Goal: Answer question/provide support: Ask a question

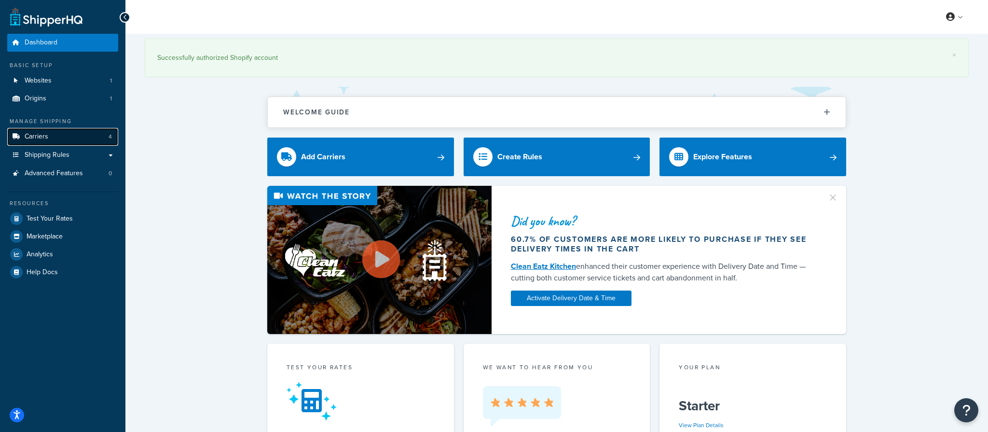
click at [39, 139] on span "Carriers" at bounding box center [37, 137] width 24 height 8
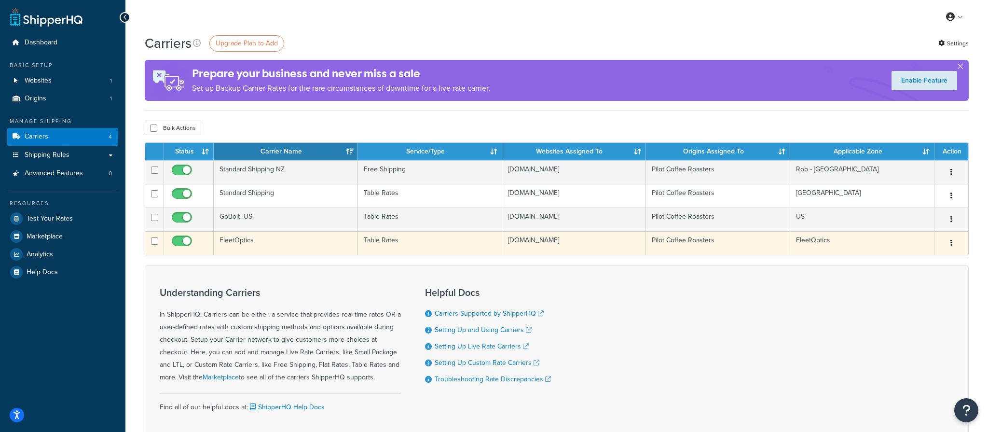
click at [251, 239] on td "FleetOptics" at bounding box center [286, 243] width 144 height 24
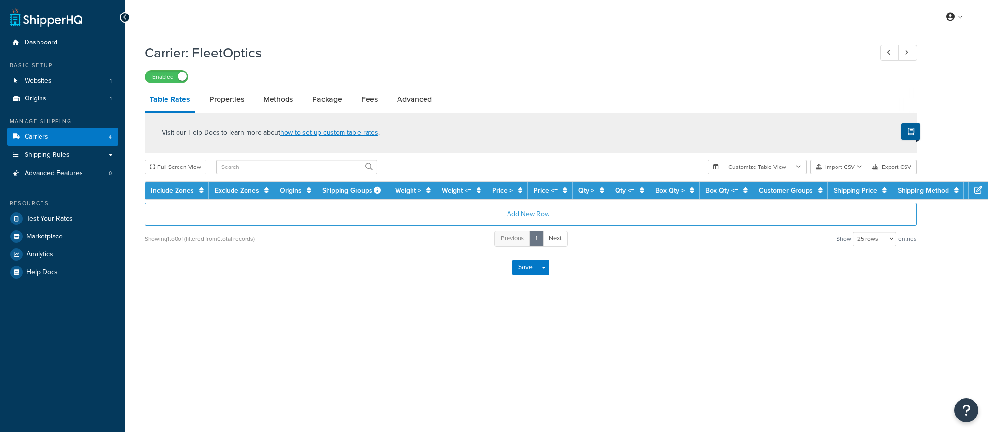
select select "25"
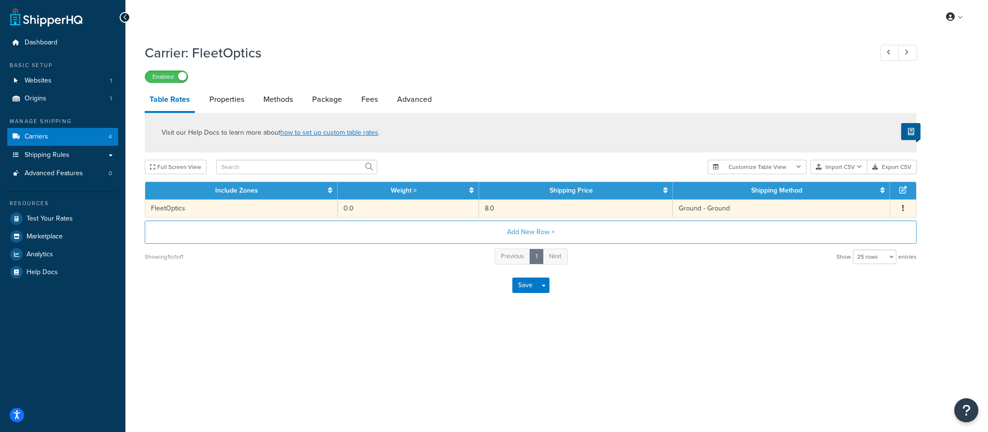
click at [715, 208] on td "Ground - Ground" at bounding box center [781, 208] width 217 height 18
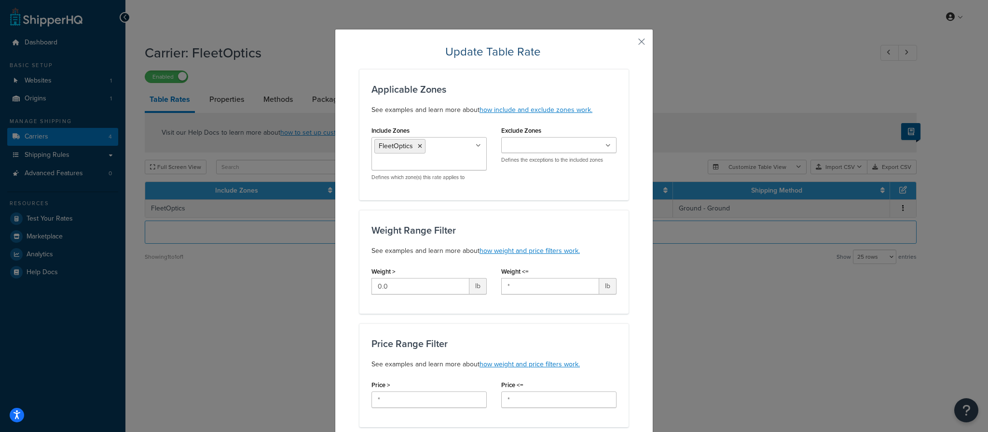
click at [627, 46] on button "button" at bounding box center [627, 45] width 2 height 2
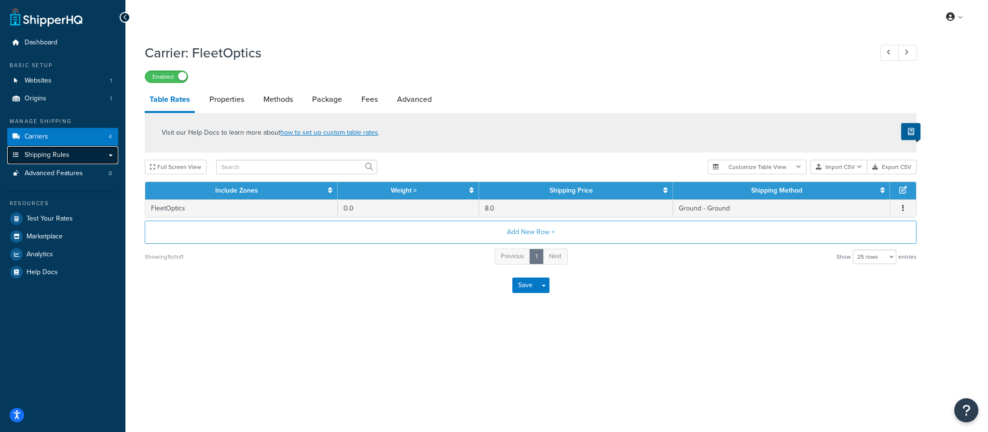
click at [55, 157] on span "Shipping Rules" at bounding box center [47, 155] width 45 height 8
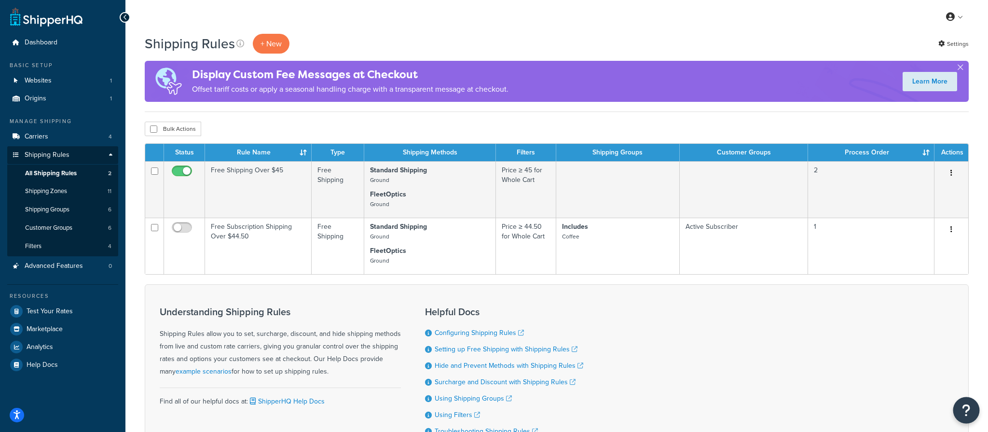
click at [970, 413] on button "Open Resource Center" at bounding box center [966, 410] width 27 height 27
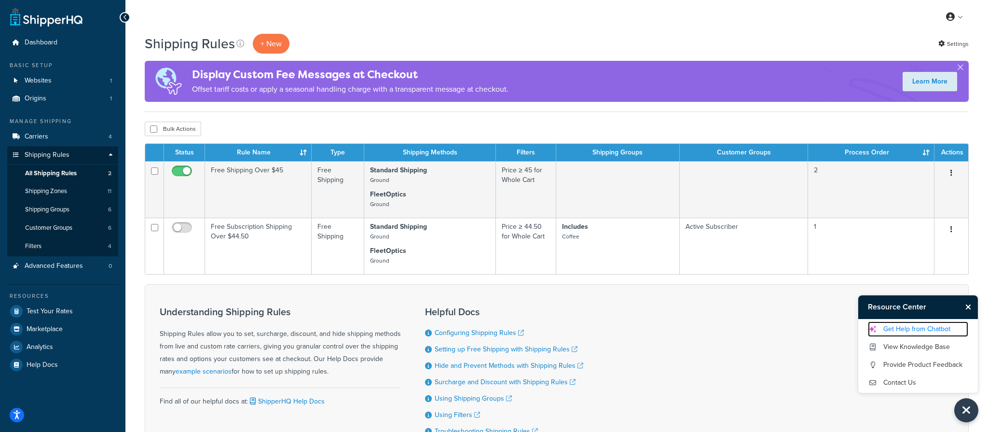
click at [914, 334] on link "Get Help from Chatbot" at bounding box center [918, 328] width 100 height 15
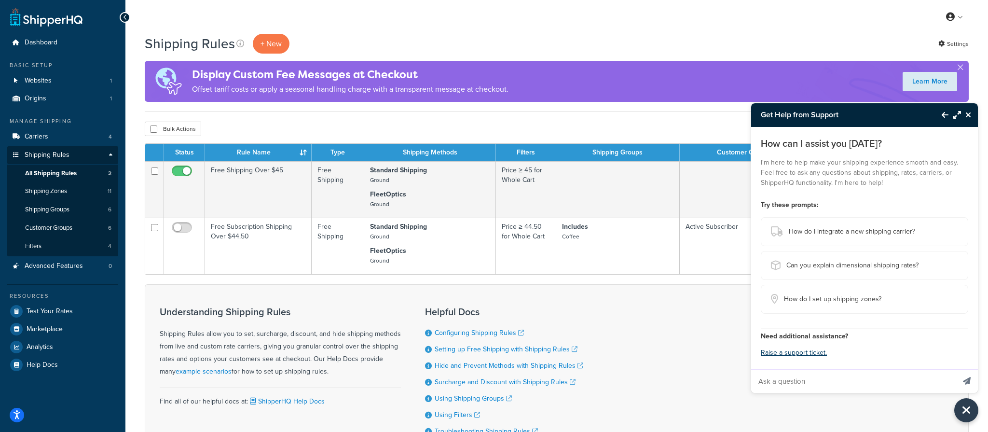
click at [825, 378] on input "Ask a question" at bounding box center [853, 380] width 204 height 23
click at [866, 377] on input "Why do some methods apply tax and others don't" at bounding box center [853, 380] width 204 height 23
type input "Why do some methods apply tax to shipping and others don't"
click at [955, 369] on button "Send message" at bounding box center [966, 381] width 22 height 24
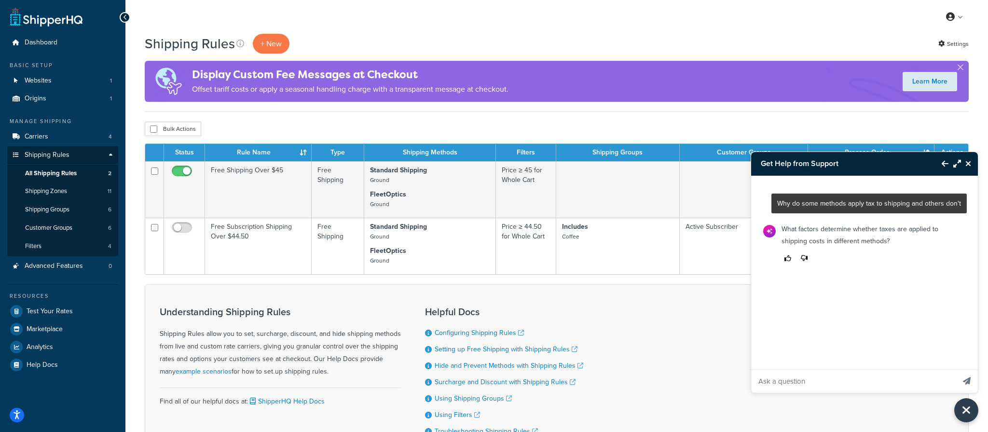
click at [790, 258] on icon "Thumbs up" at bounding box center [787, 258] width 7 height 7
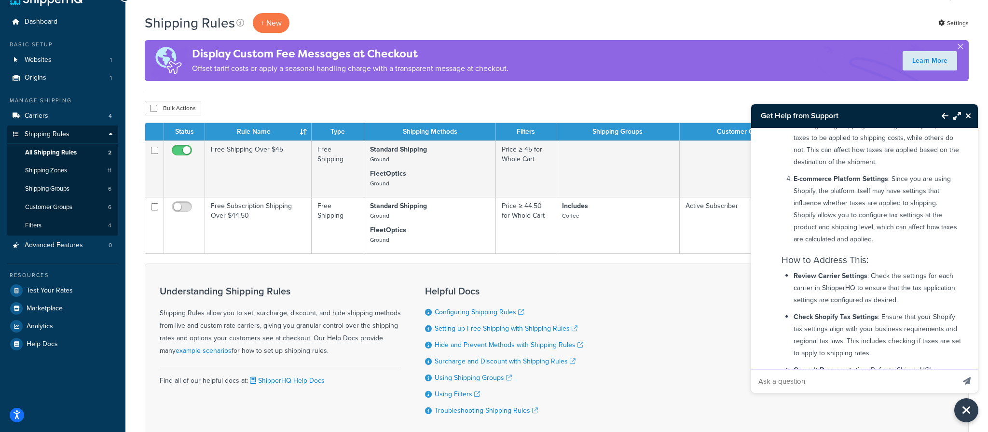
scroll to position [271, 0]
click at [52, 118] on link "Carriers 4" at bounding box center [62, 116] width 111 height 18
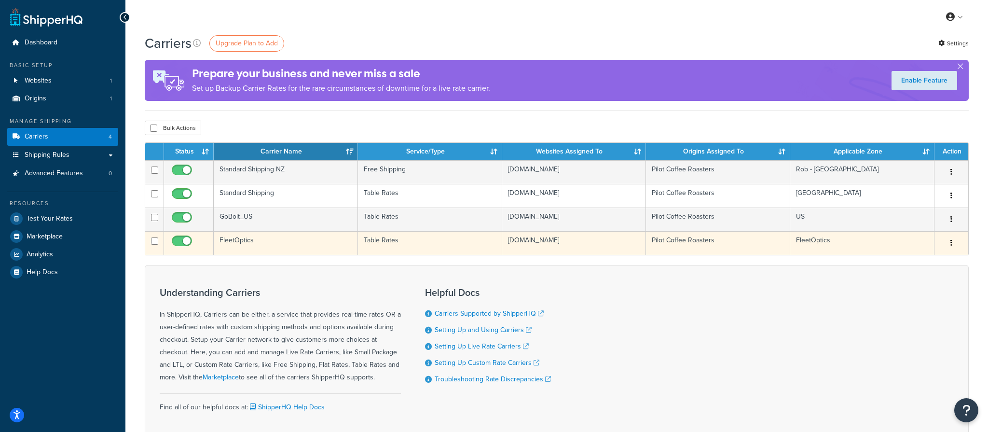
click at [250, 239] on td "FleetOptics" at bounding box center [286, 243] width 144 height 24
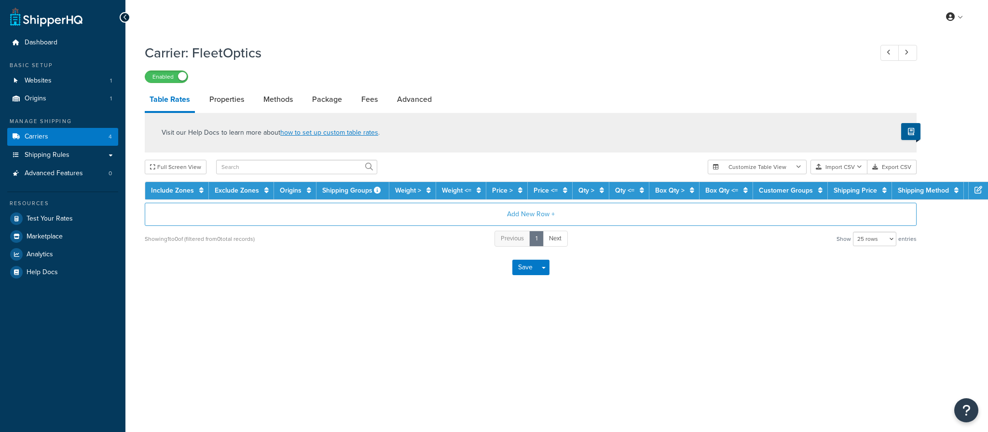
select select "25"
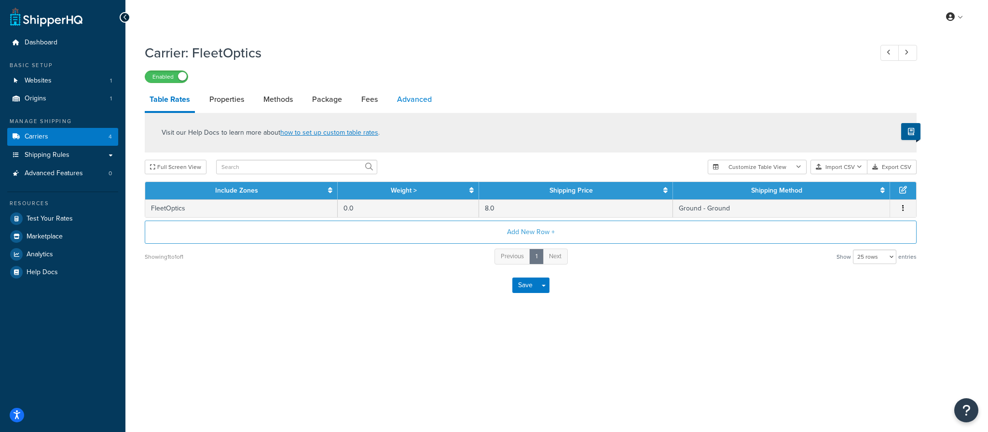
click at [401, 102] on link "Advanced" at bounding box center [414, 99] width 44 height 23
select select "false"
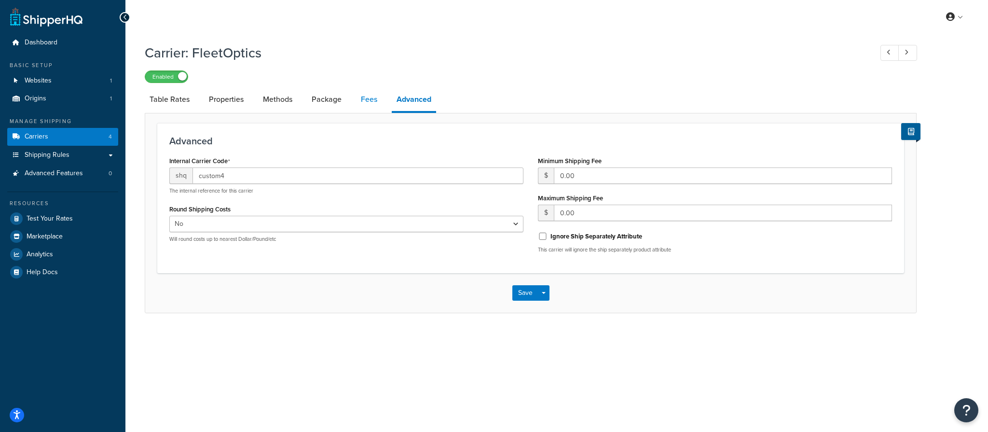
click at [370, 102] on link "Fees" at bounding box center [369, 99] width 26 height 23
select select "AFTER"
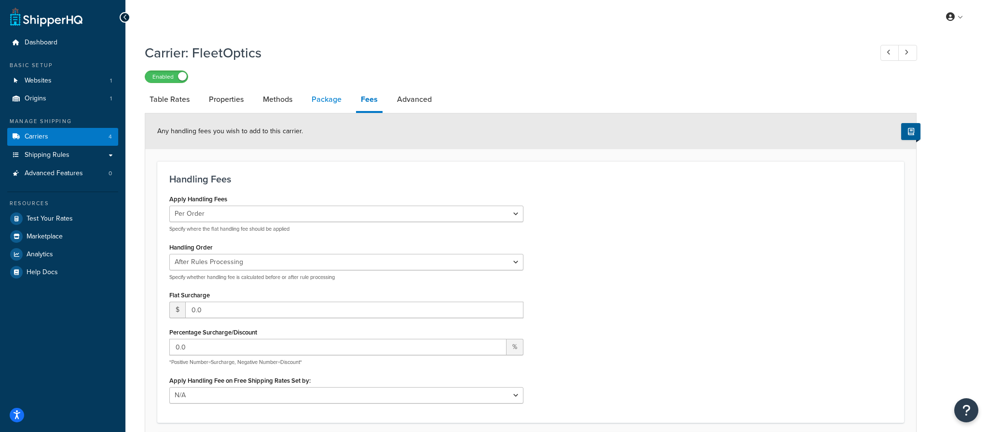
click at [328, 101] on link "Package" at bounding box center [327, 99] width 40 height 23
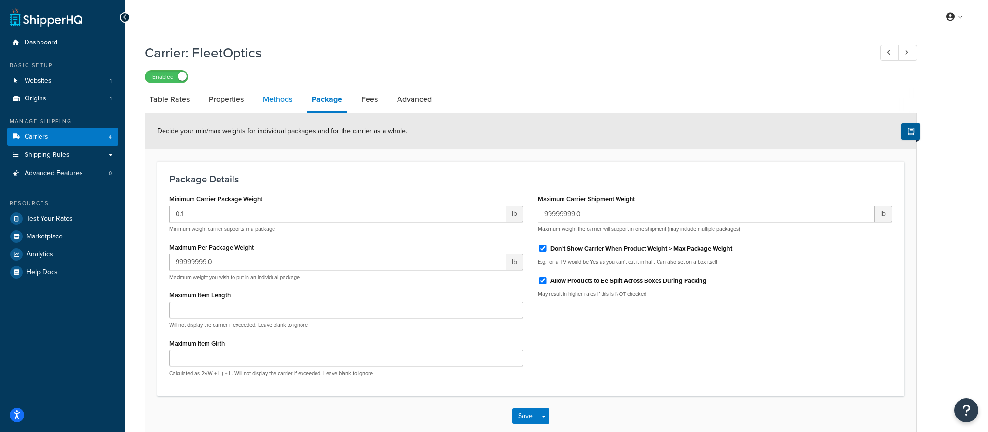
click at [278, 104] on link "Methods" at bounding box center [277, 99] width 39 height 23
select select "25"
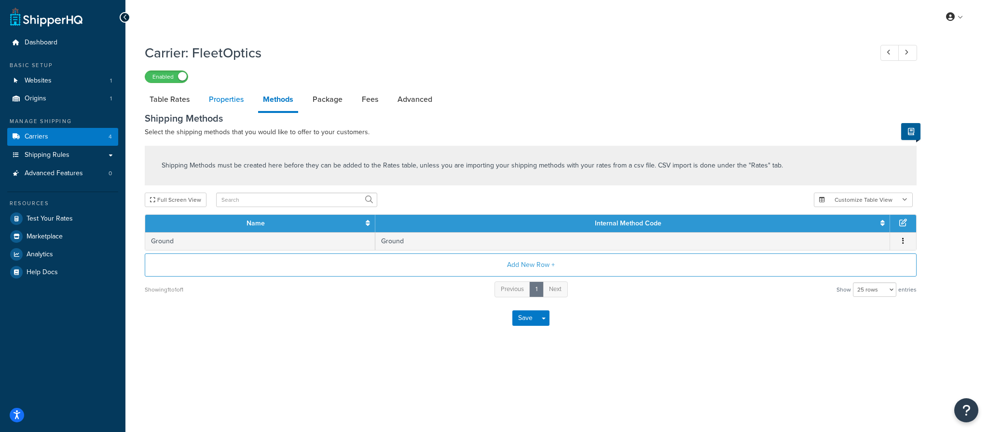
click at [227, 103] on link "Properties" at bounding box center [226, 99] width 44 height 23
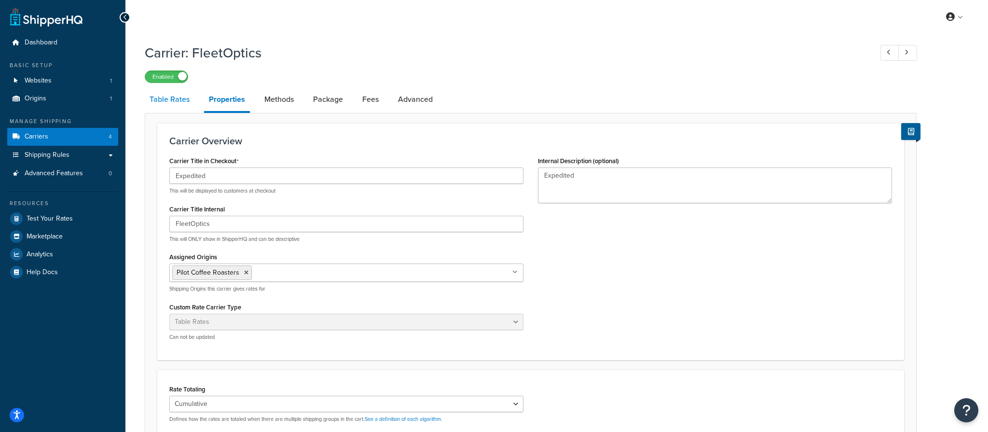
click at [179, 100] on link "Table Rates" at bounding box center [170, 99] width 50 height 23
select select "25"
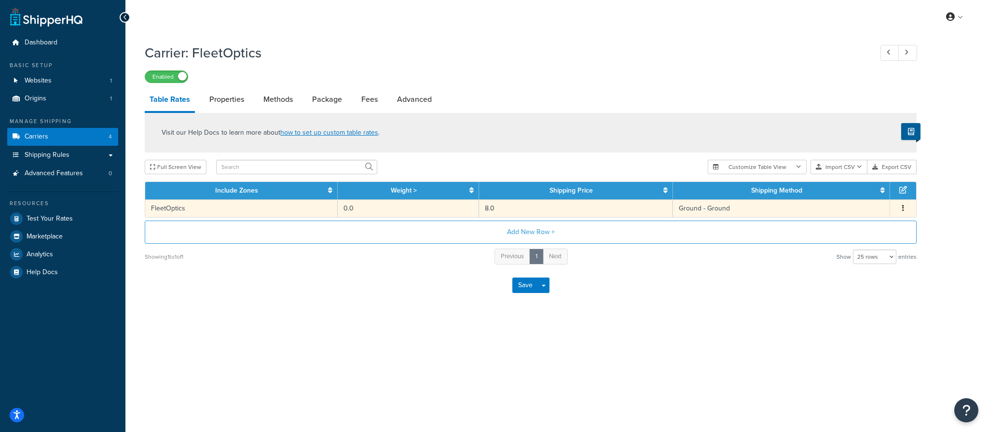
click at [537, 214] on td "8.0" at bounding box center [576, 208] width 194 height 18
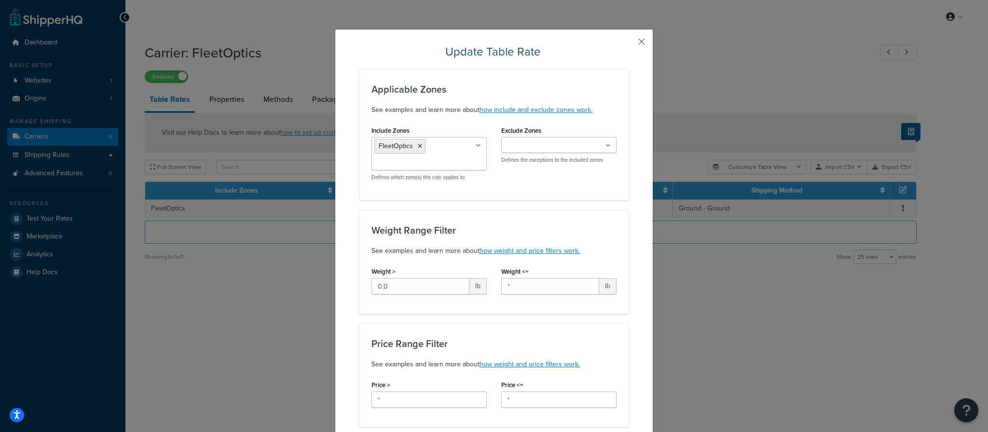
click at [628, 44] on button "button" at bounding box center [627, 45] width 2 height 2
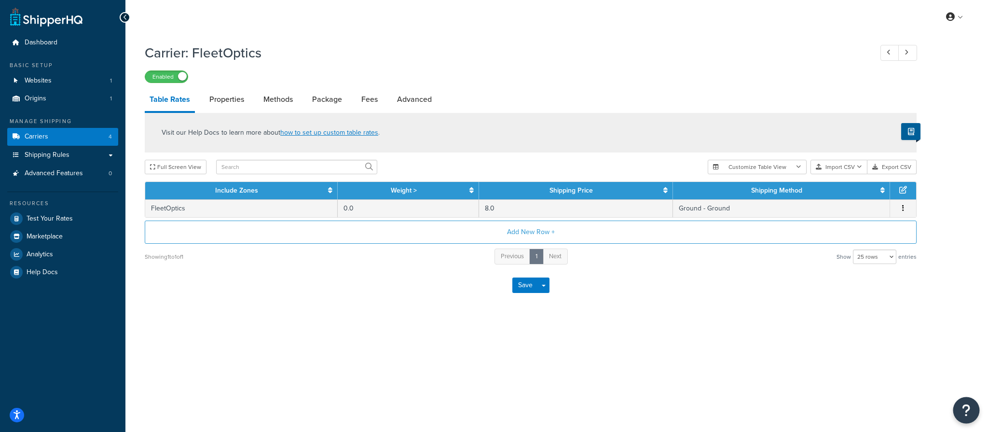
click at [964, 405] on icon "Open Resource Center" at bounding box center [966, 410] width 9 height 14
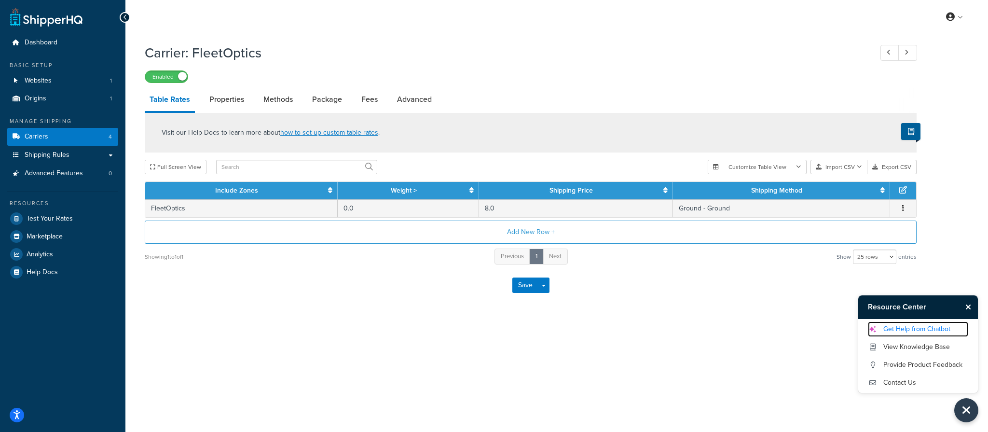
click at [895, 333] on link "Get Help from Chatbot" at bounding box center [918, 328] width 100 height 15
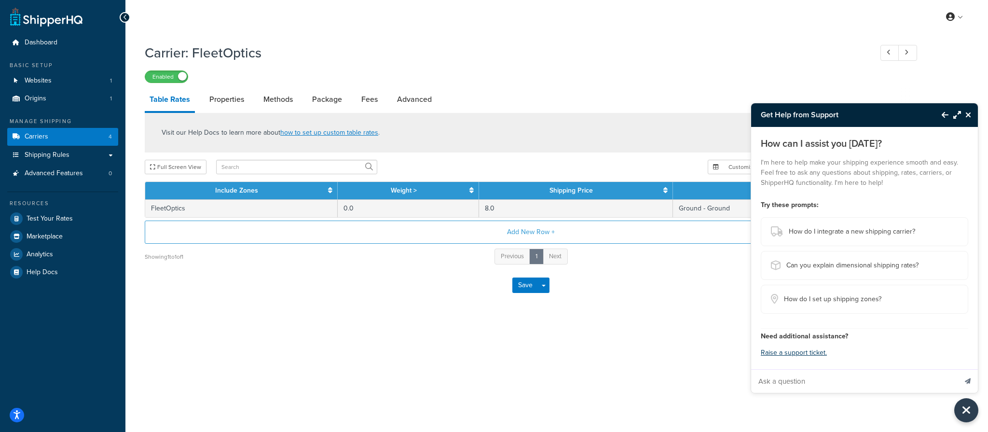
click at [829, 379] on input "Ask a question" at bounding box center [853, 380] width 205 height 23
type input "Where do you update tax rules by carrier in shipperhq"
click at [957, 369] on button "Send message" at bounding box center [967, 381] width 20 height 24
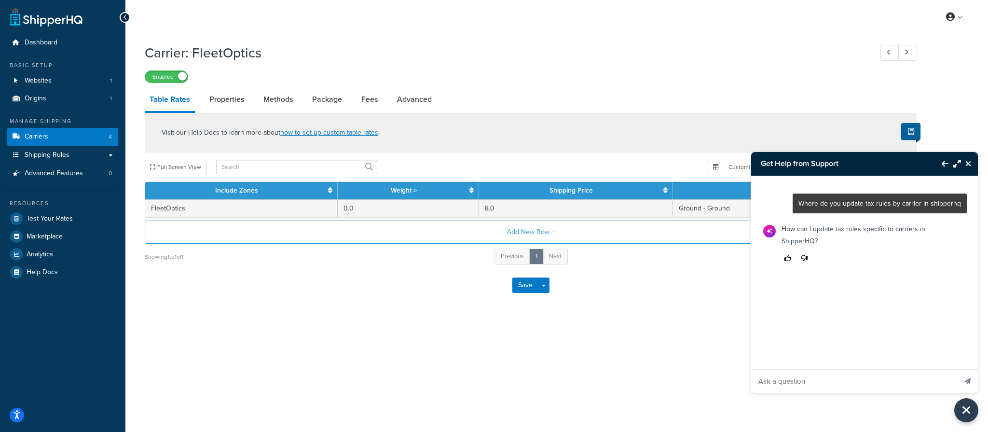
click at [786, 255] on icon "Thumbs up" at bounding box center [787, 258] width 7 height 7
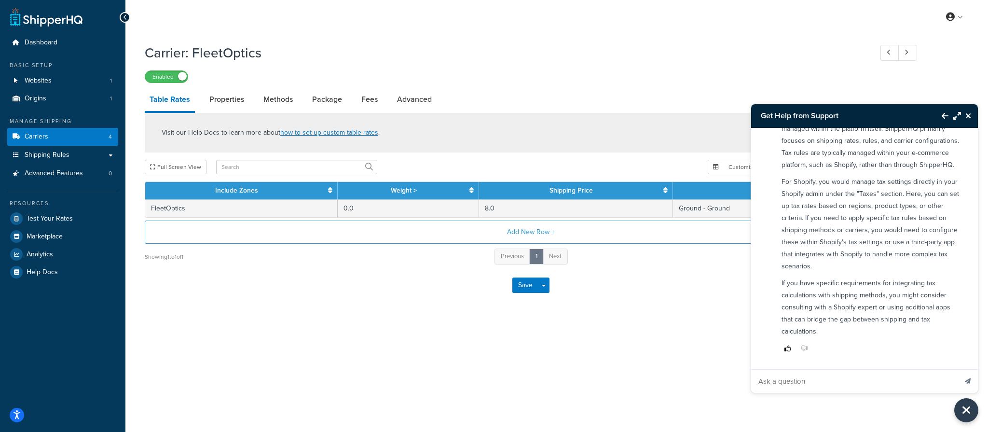
scroll to position [67, 0]
